Goal: Navigation & Orientation: Go to known website

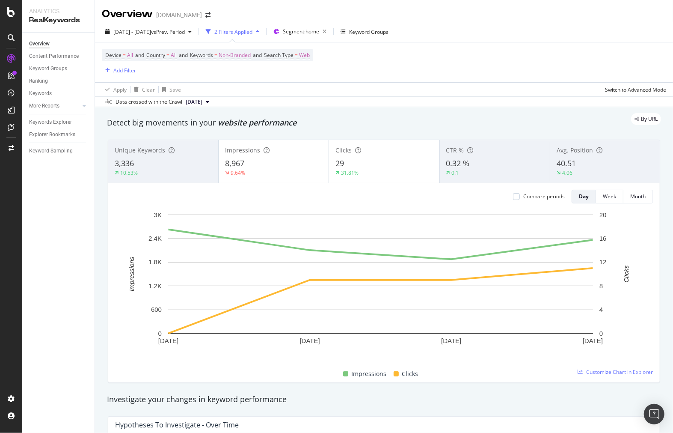
scroll to position [1056, 0]
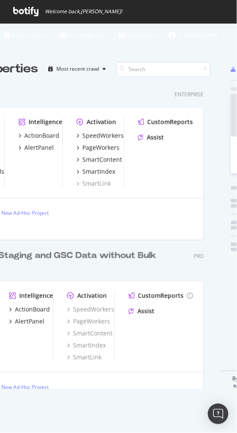
scroll to position [304, 283]
